Goal: Information Seeking & Learning: Find specific fact

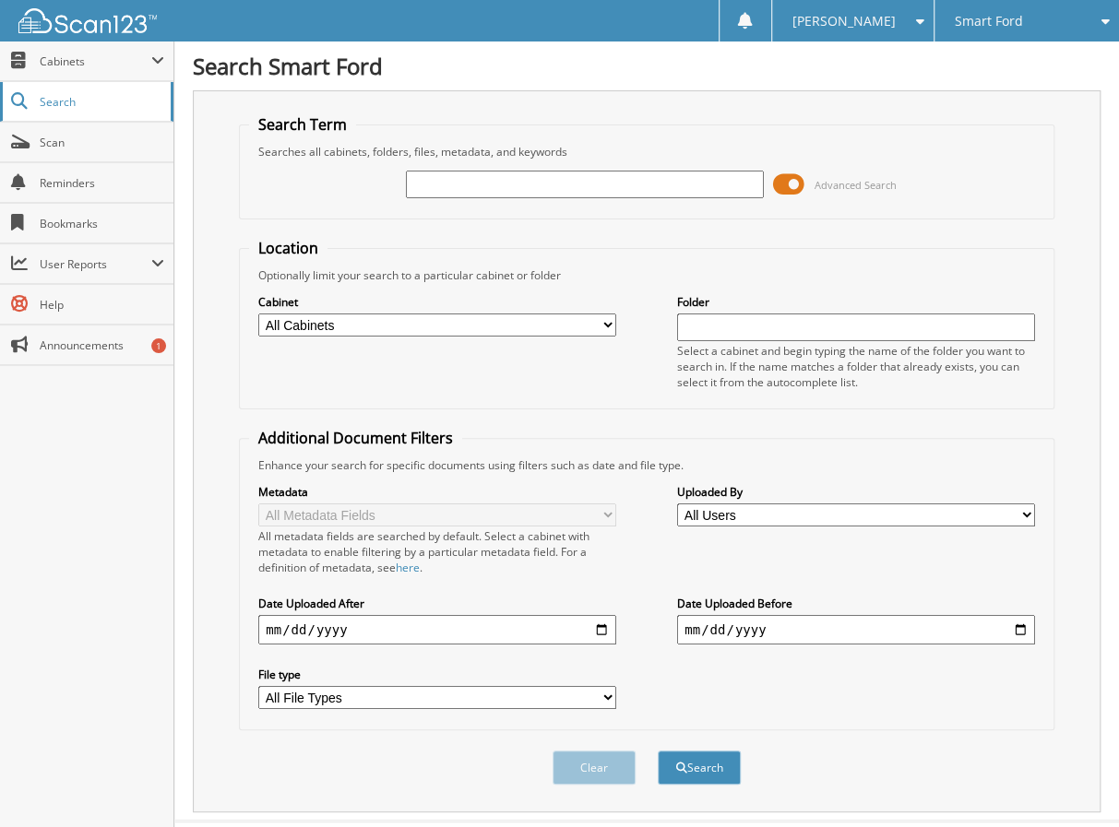
click at [79, 101] on span "Search" at bounding box center [101, 102] width 122 height 16
type input "b30055"
click at [658, 751] on button "Search" at bounding box center [699, 768] width 83 height 34
click at [95, 25] on img at bounding box center [87, 20] width 138 height 25
type input "b30055"
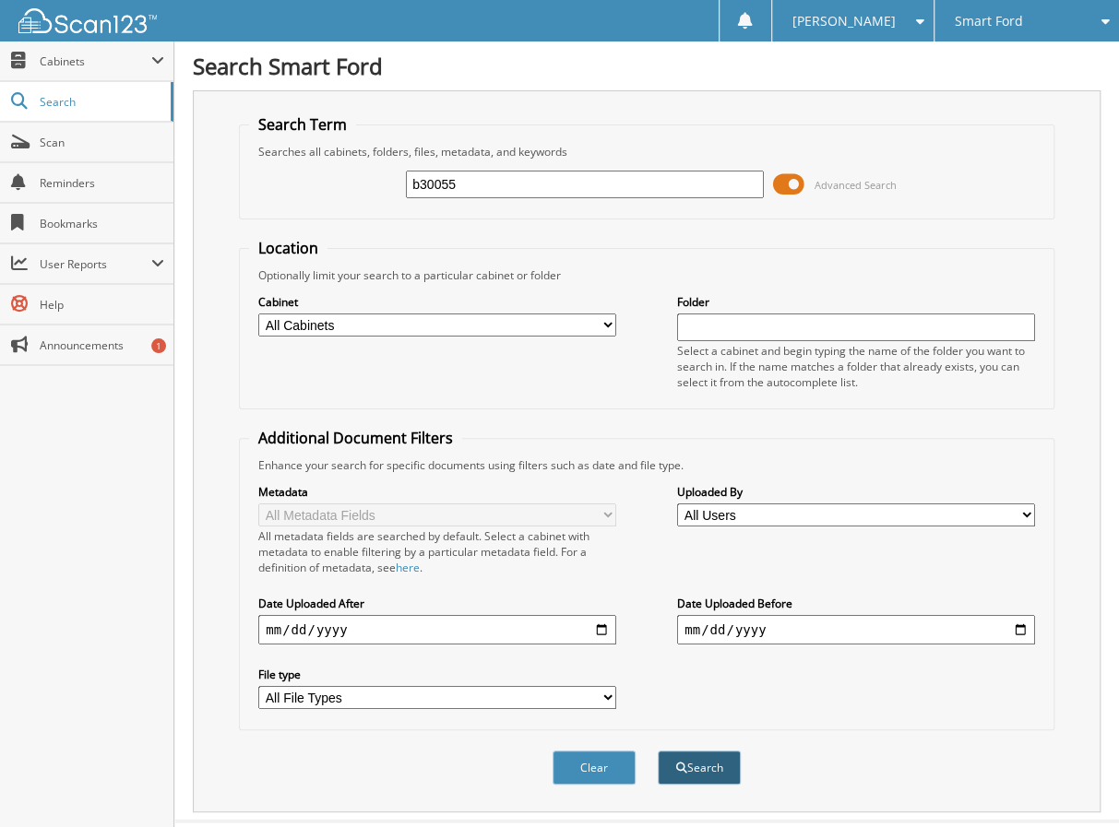
click at [682, 755] on button "Search" at bounding box center [699, 768] width 83 height 34
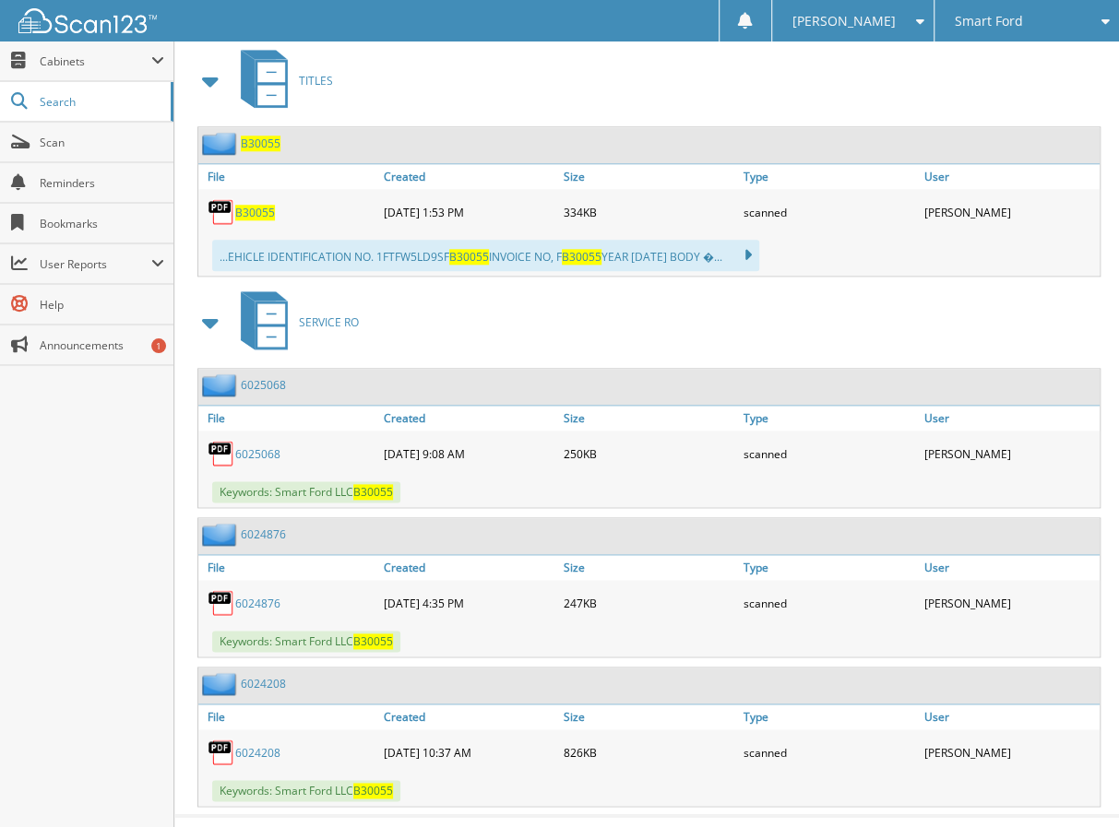
scroll to position [845, 0]
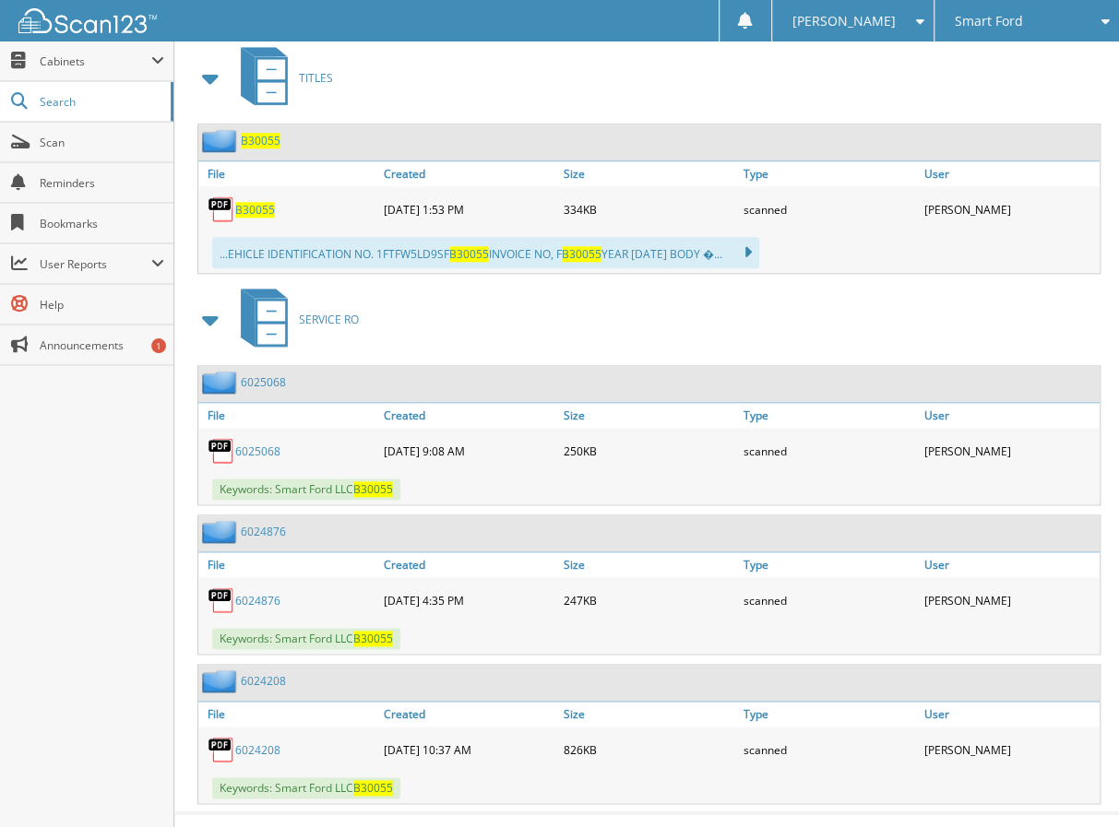
click at [251, 202] on span "B30055" at bounding box center [255, 210] width 40 height 16
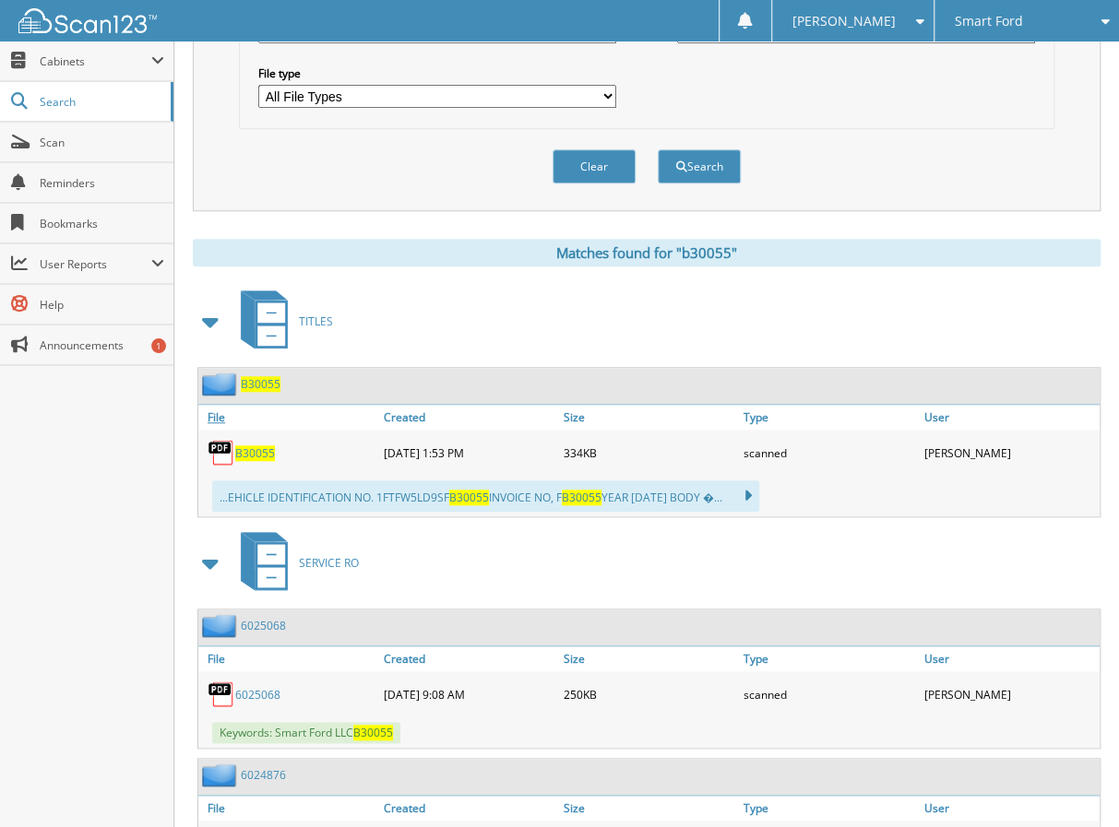
scroll to position [602, 0]
click at [255, 617] on link "6025068" at bounding box center [263, 625] width 45 height 16
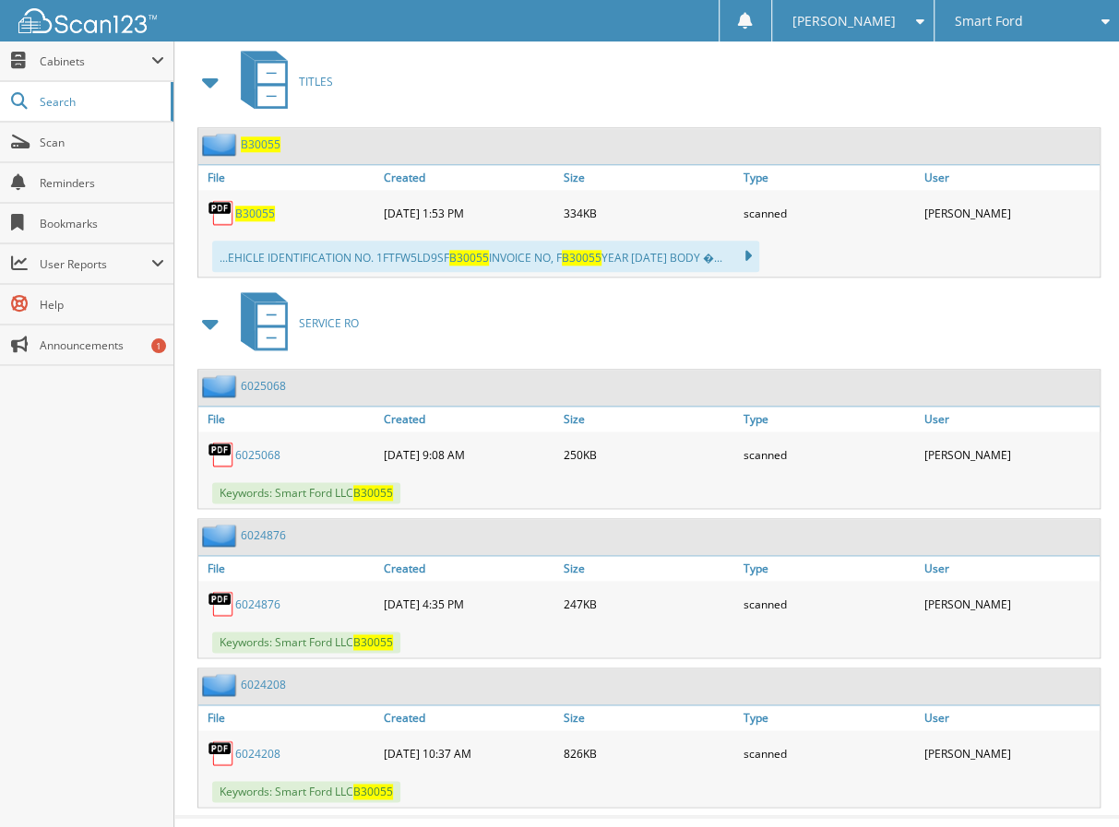
scroll to position [845, 0]
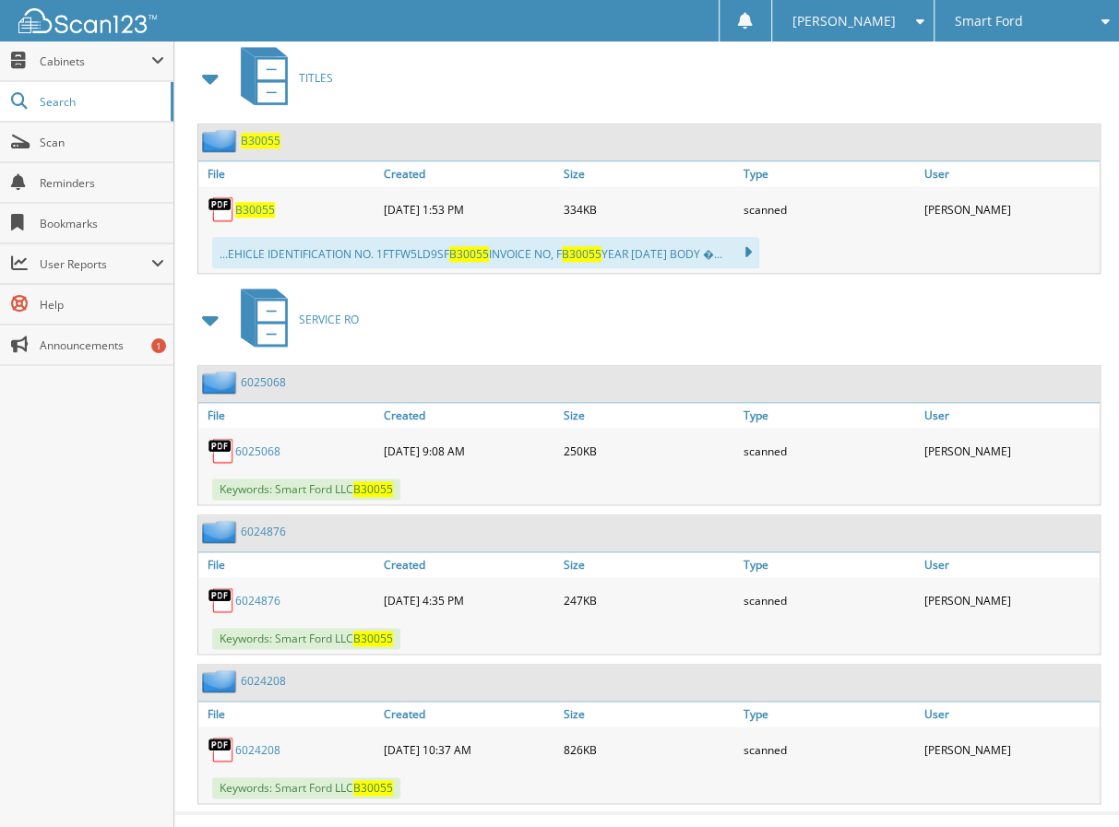
click at [255, 742] on link "6024208" at bounding box center [257, 750] width 45 height 16
click at [262, 593] on link "6024876" at bounding box center [257, 601] width 45 height 16
click at [256, 593] on link "6024876" at bounding box center [257, 601] width 45 height 16
click at [263, 444] on link "6025068" at bounding box center [257, 452] width 45 height 16
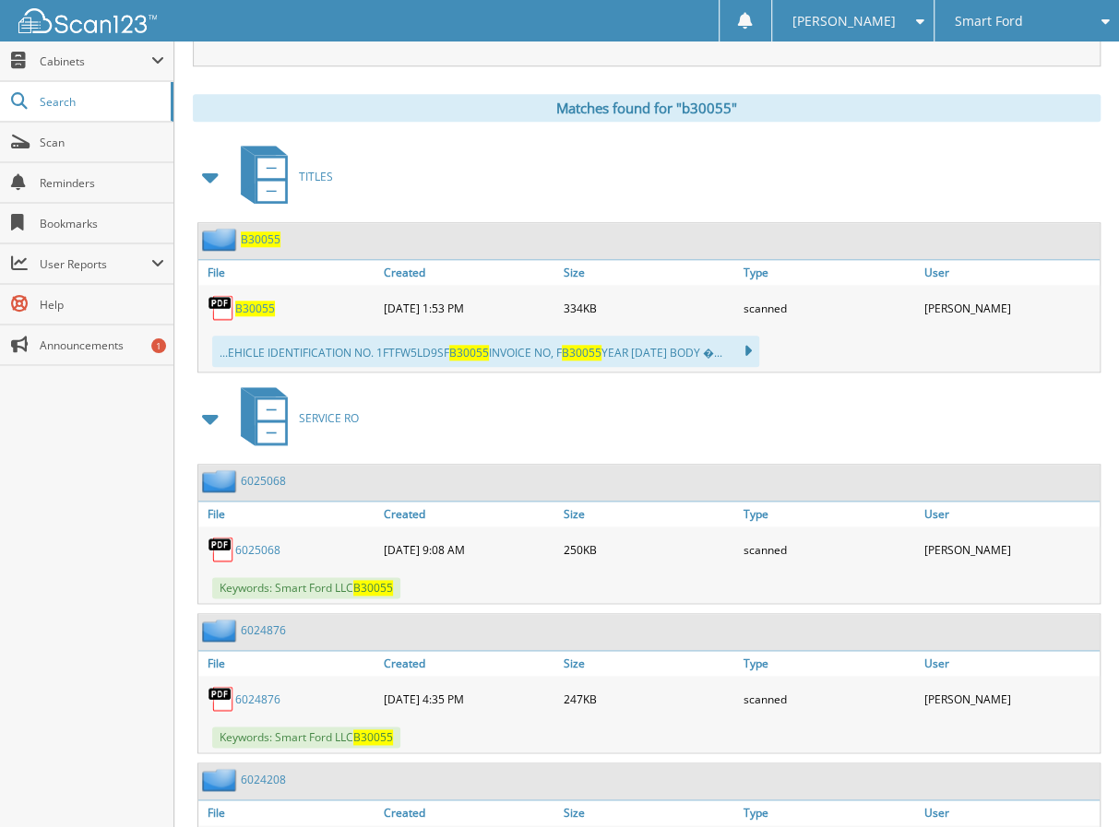
scroll to position [845, 0]
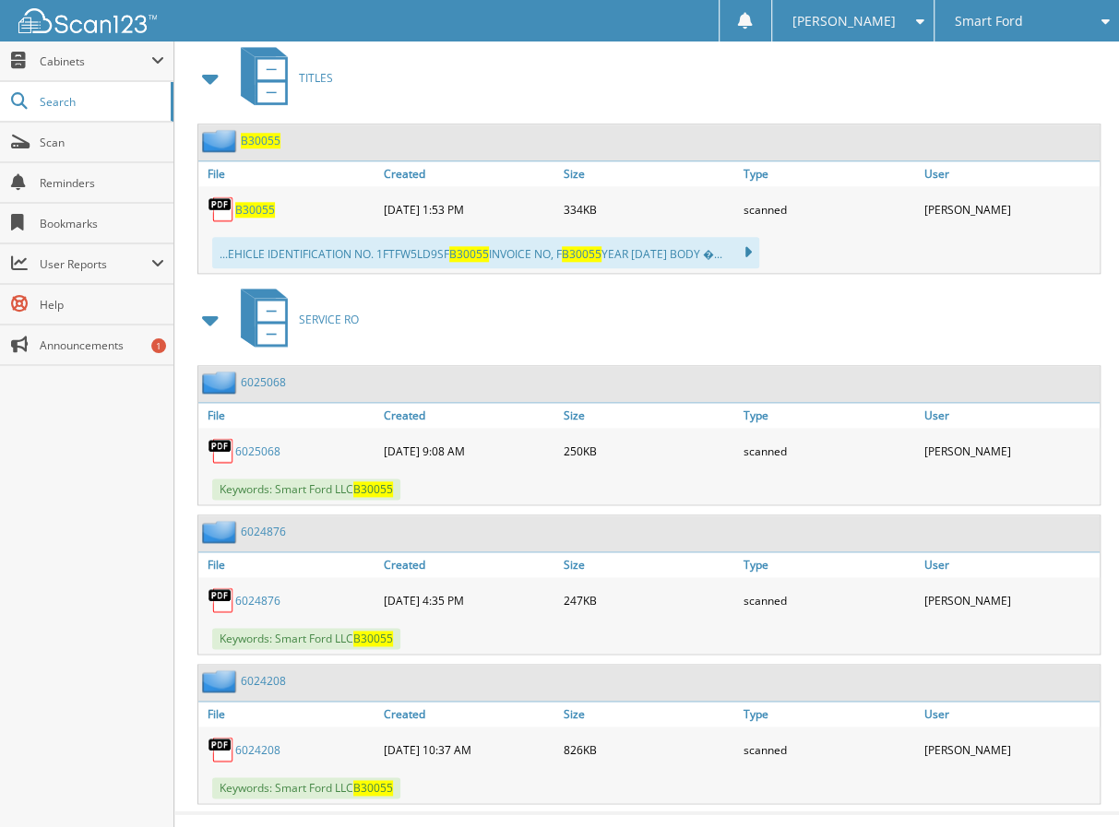
click at [267, 444] on link "6025068" at bounding box center [257, 452] width 45 height 16
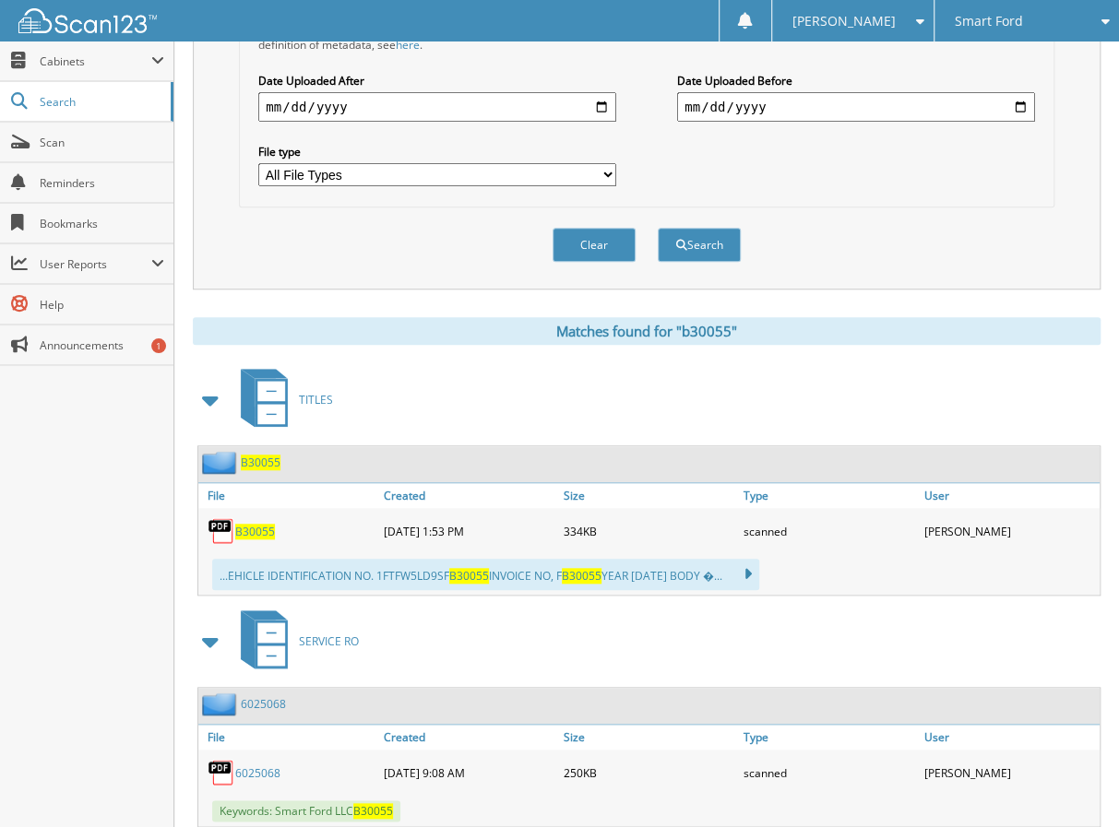
scroll to position [514, 0]
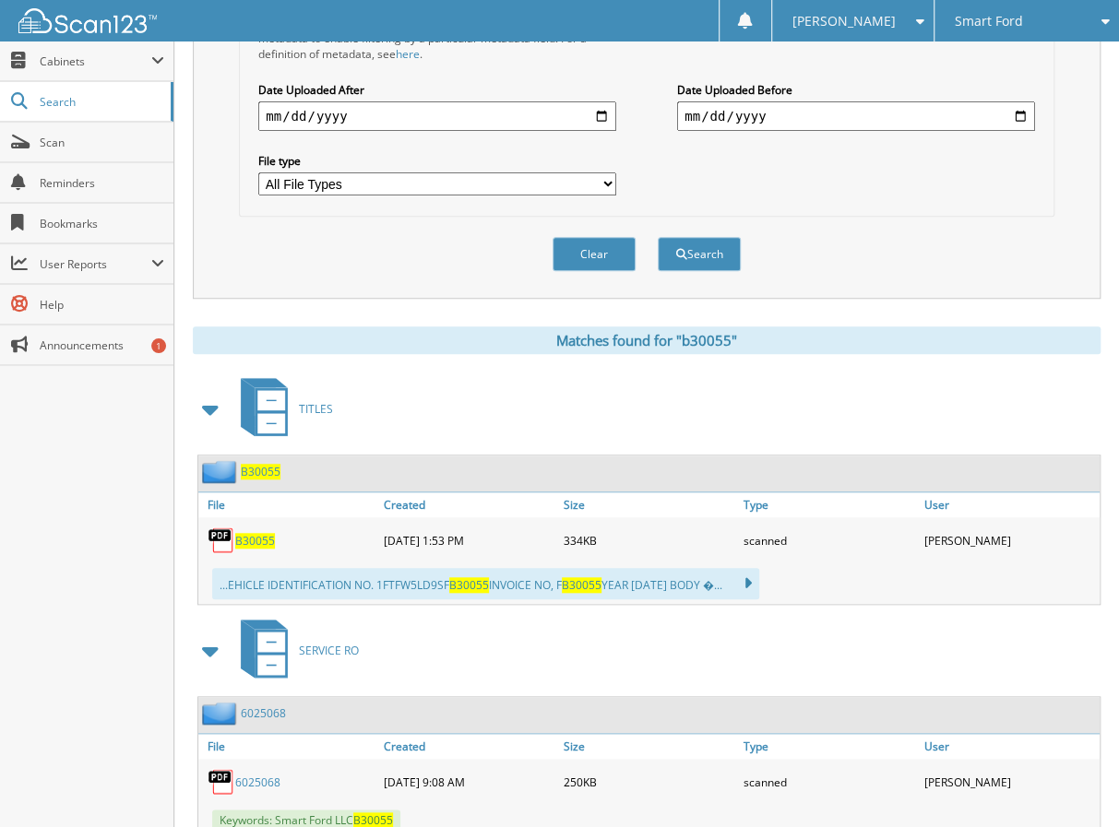
click at [216, 393] on span at bounding box center [211, 409] width 26 height 33
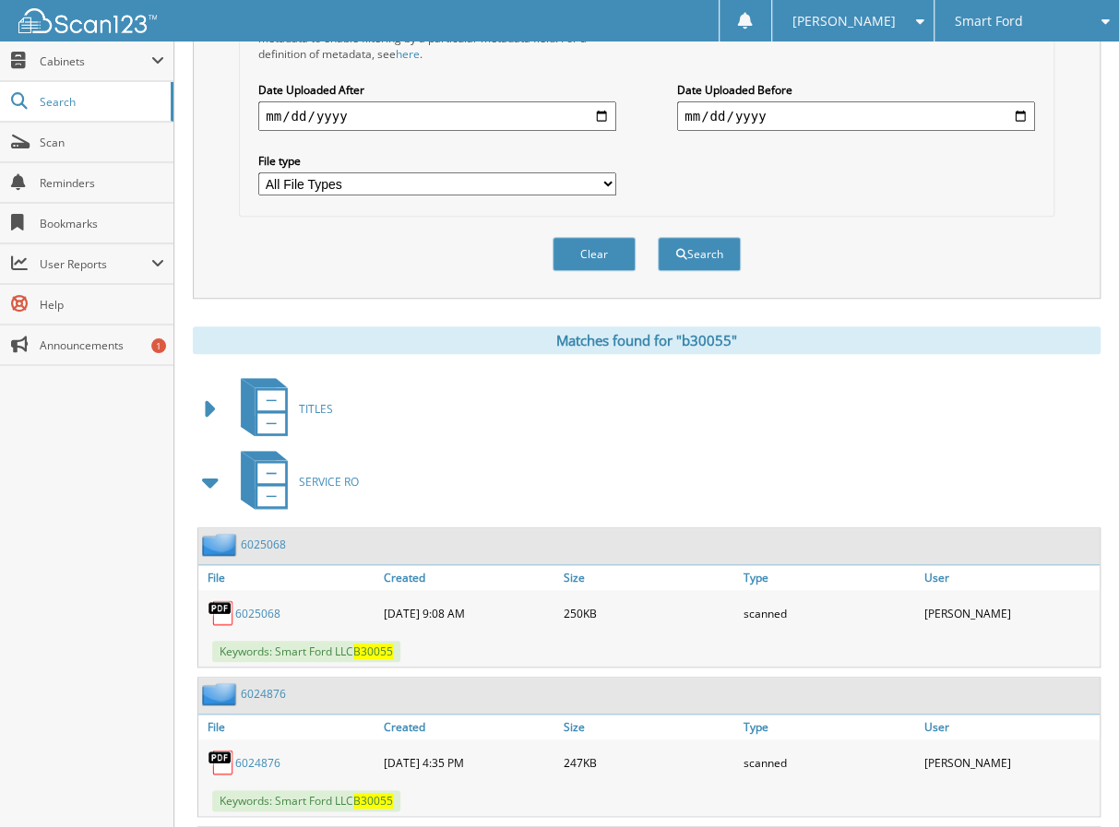
click at [216, 393] on span at bounding box center [211, 409] width 26 height 33
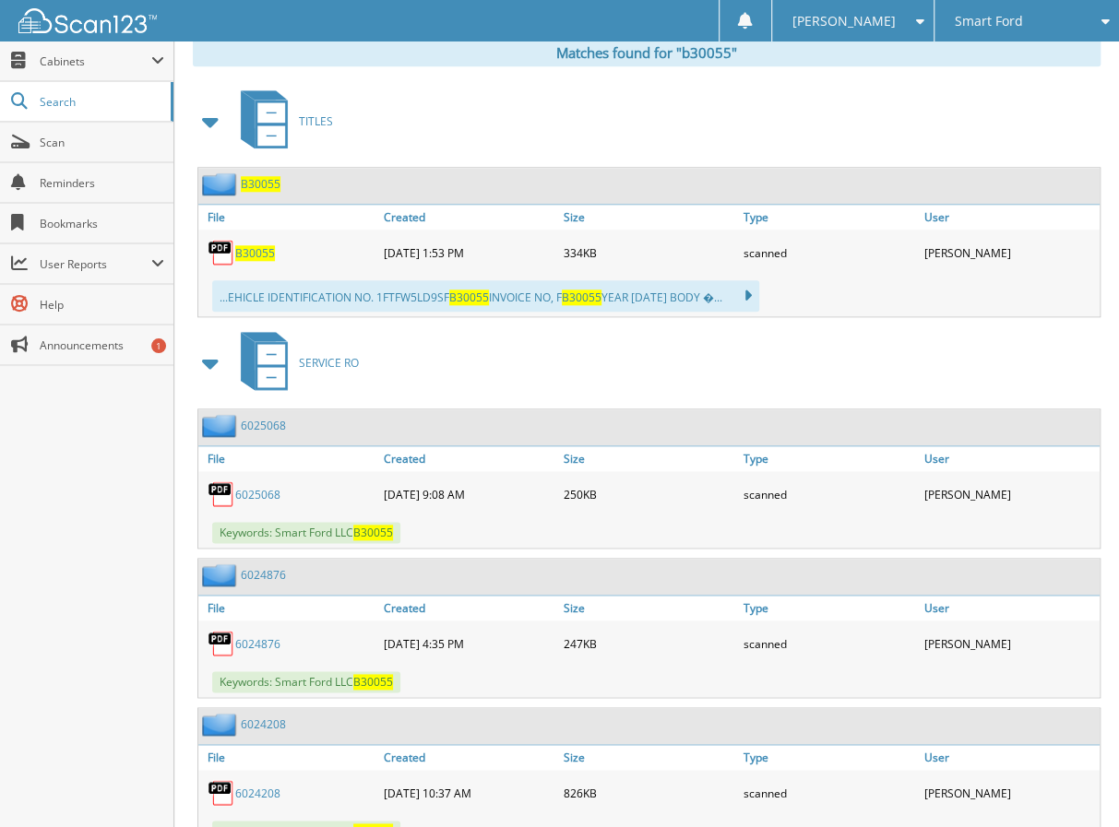
scroll to position [802, 0]
click at [732, 114] on div "TITLES" at bounding box center [646, 120] width 907 height 73
